Goal: Navigation & Orientation: Find specific page/section

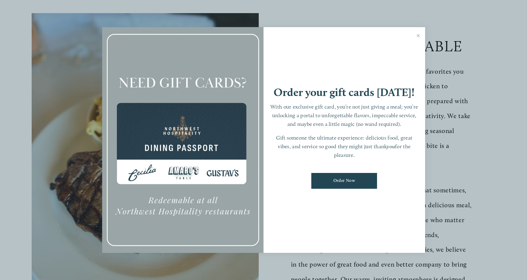
scroll to position [149, 0]
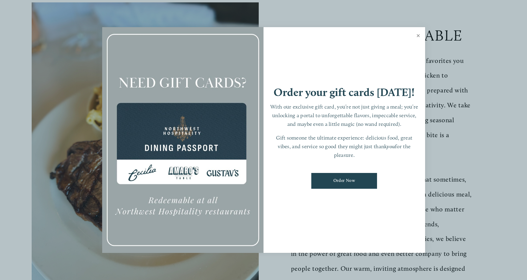
click at [418, 35] on link "Close" at bounding box center [418, 36] width 12 height 17
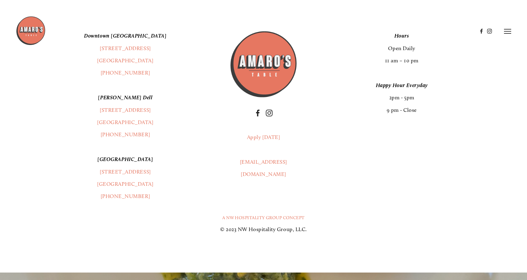
scroll to position [1171, 0]
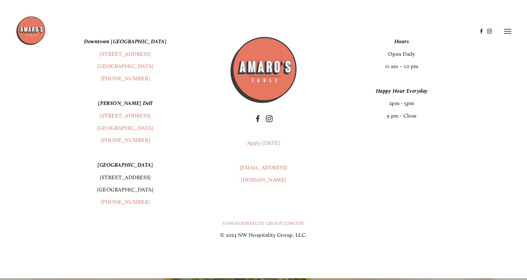
click at [117, 192] on link "[STREET_ADDRESS]" at bounding box center [125, 183] width 56 height 19
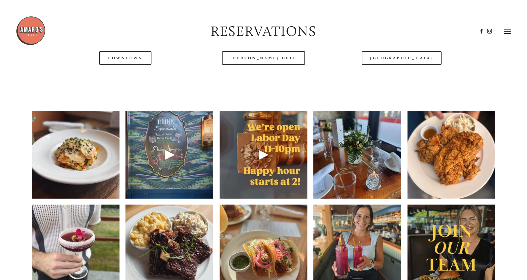
scroll to position [783, 0]
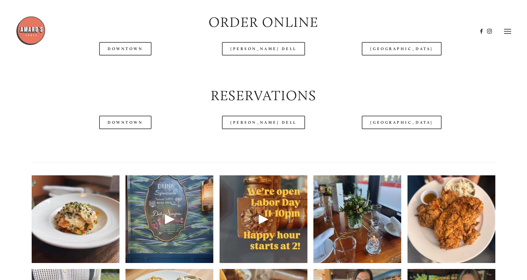
click at [131, 50] on header "Menu Order Now Visit Gallery 0" at bounding box center [263, 31] width 495 height 62
click at [125, 52] on header "Menu Order Now Visit Gallery 0" at bounding box center [263, 31] width 495 height 62
click at [507, 33] on icon at bounding box center [507, 31] width 7 height 5
click at [443, 33] on span "Gallery" at bounding box center [446, 30] width 14 height 5
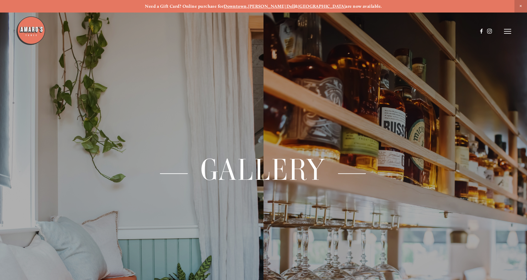
click at [509, 31] on line at bounding box center [507, 31] width 7 height 0
click at [390, 31] on span "Menu" at bounding box center [389, 30] width 11 height 5
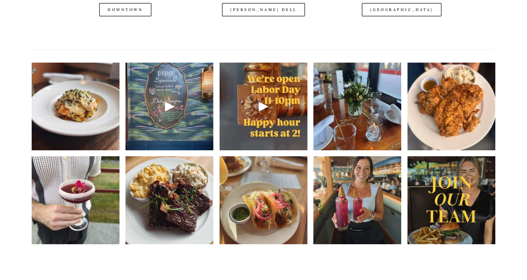
scroll to position [1045, 0]
